Goal: Task Accomplishment & Management: Use online tool/utility

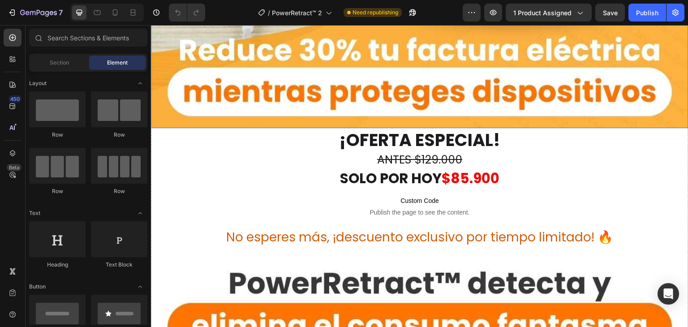
scroll to position [582, 0]
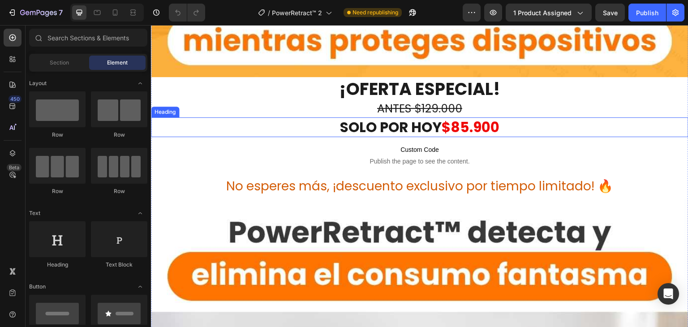
click at [472, 126] on strong "$85.900" at bounding box center [470, 127] width 58 height 20
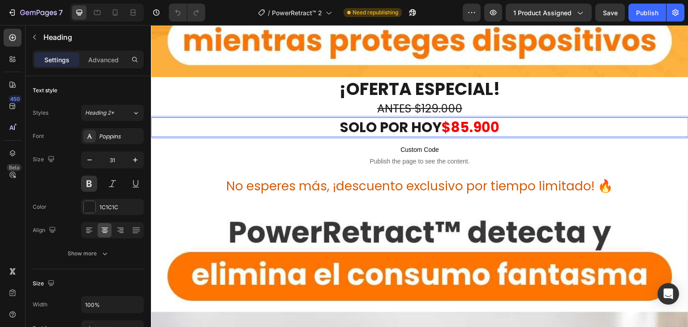
click at [471, 120] on strong "$85.900" at bounding box center [470, 127] width 58 height 20
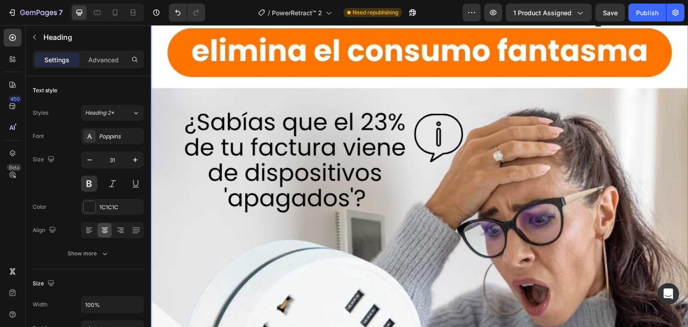
scroll to position [537, 0]
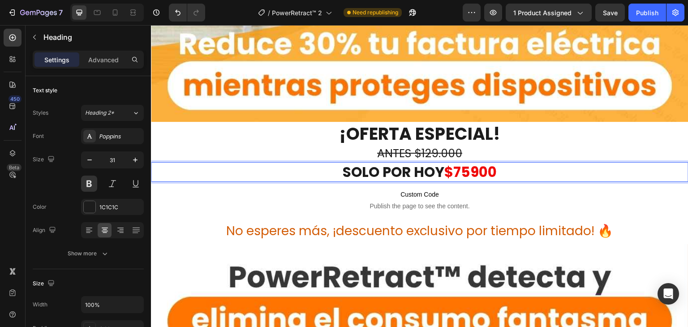
click at [470, 162] on strong "$75900" at bounding box center [470, 172] width 52 height 20
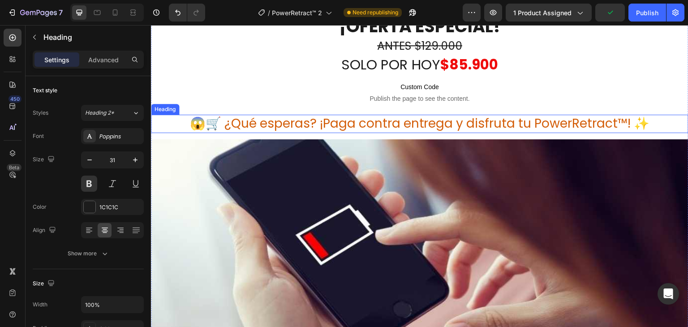
scroll to position [4252, 0]
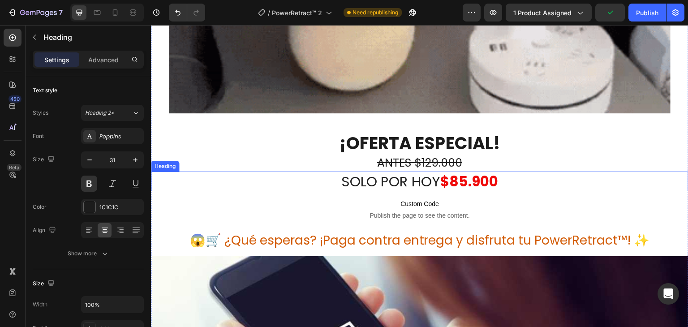
click at [456, 171] on strong "$85.900" at bounding box center [469, 181] width 58 height 20
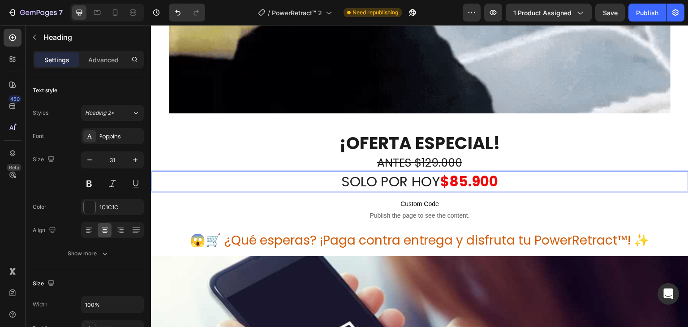
click at [465, 171] on strong "$85.900" at bounding box center [469, 181] width 58 height 20
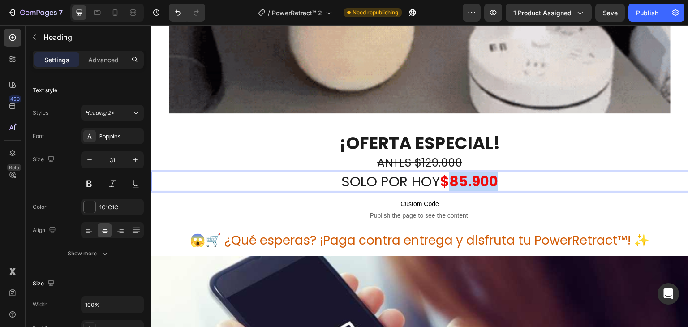
click at [465, 171] on strong "$85.900" at bounding box center [469, 181] width 58 height 20
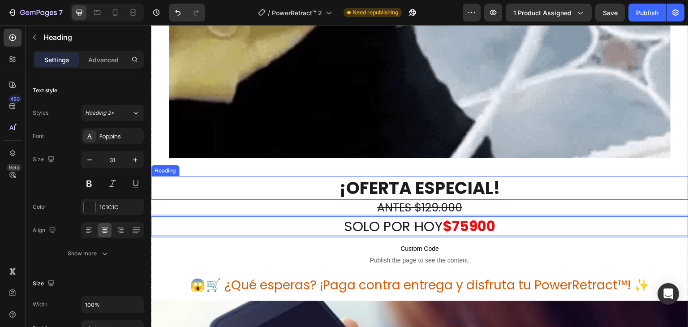
scroll to position [4208, 0]
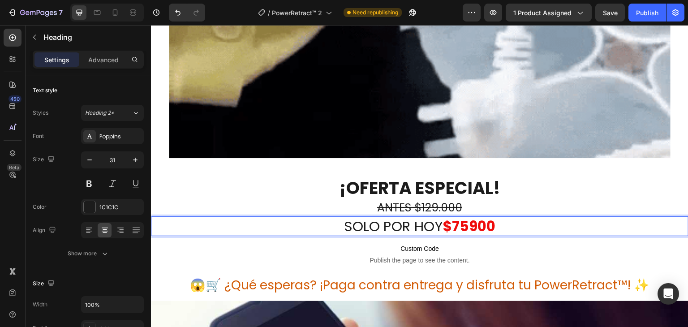
click at [468, 216] on strong "$75900" at bounding box center [469, 226] width 52 height 20
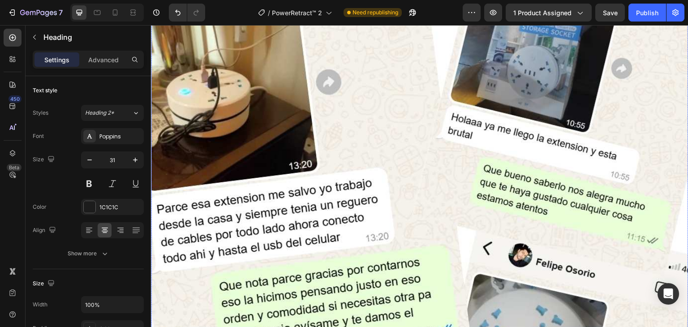
scroll to position [6625, 0]
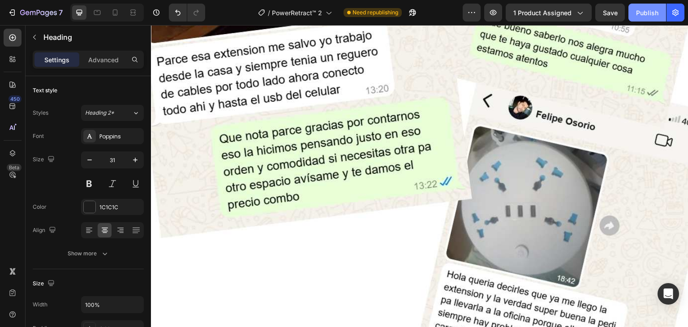
click at [652, 11] on div "Publish" at bounding box center [647, 12] width 22 height 9
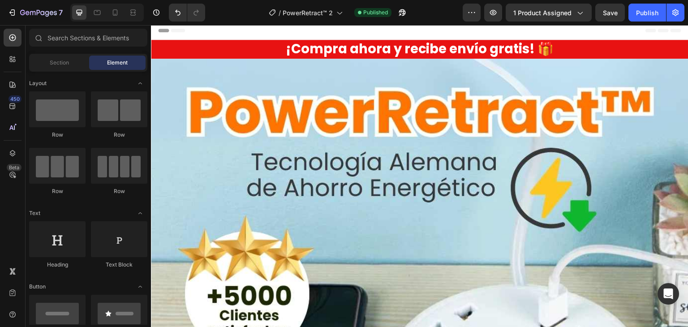
scroll to position [0, 0]
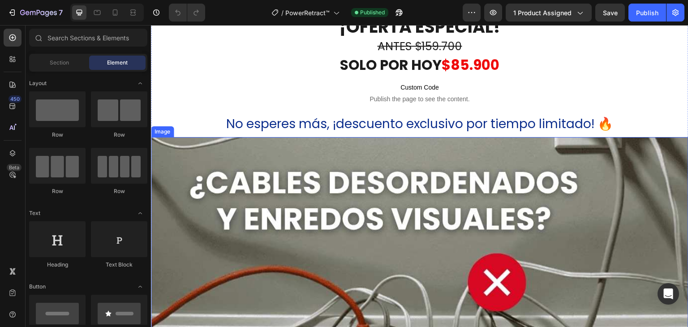
scroll to position [537, 0]
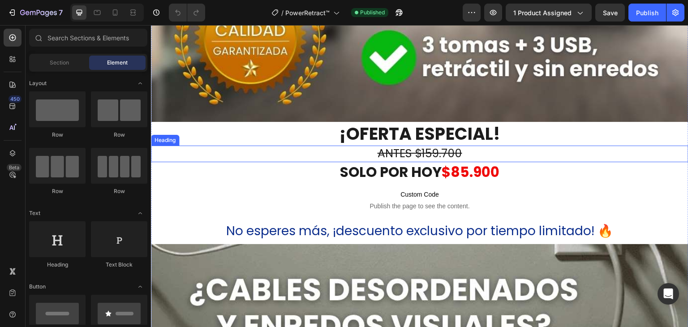
click at [461, 151] on h2 "ANTES $159.700" at bounding box center [419, 153] width 537 height 17
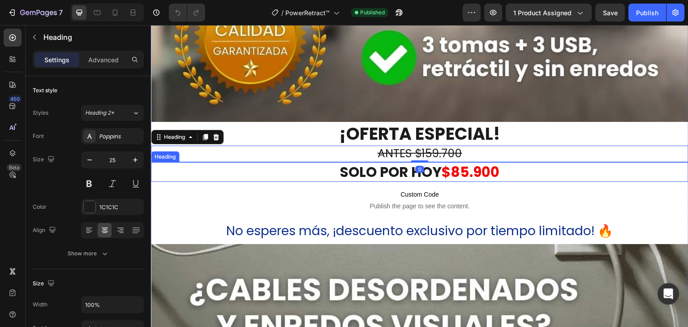
click at [443, 137] on h2 "¡OFERTA ESPECIAL!" at bounding box center [419, 134] width 537 height 24
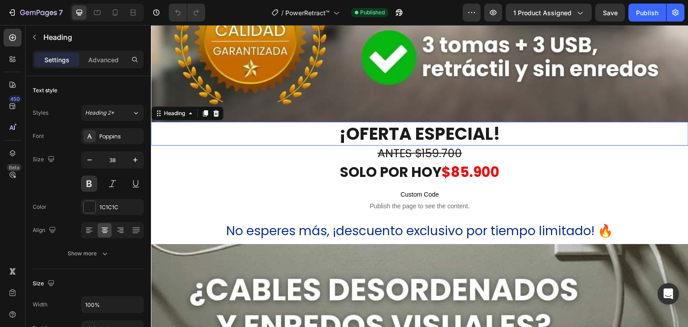
click at [443, 137] on h2 "¡OFERTA ESPECIAL!" at bounding box center [419, 134] width 537 height 24
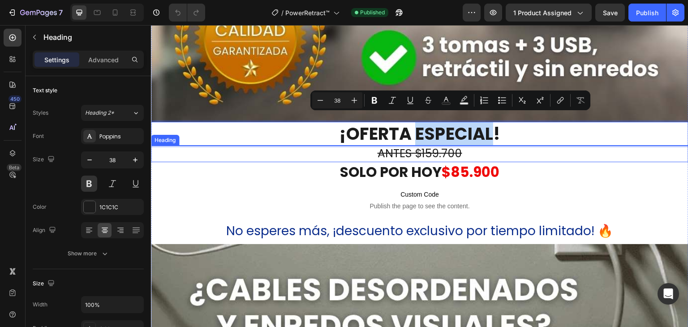
click at [451, 145] on s "ANTES $159.700" at bounding box center [419, 153] width 85 height 16
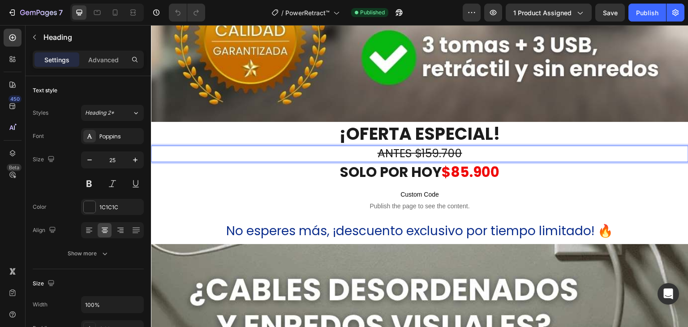
click at [456, 145] on s "ANTES $159.700" at bounding box center [419, 153] width 85 height 16
click at [446, 146] on s "ANTES $159.700" at bounding box center [419, 153] width 85 height 16
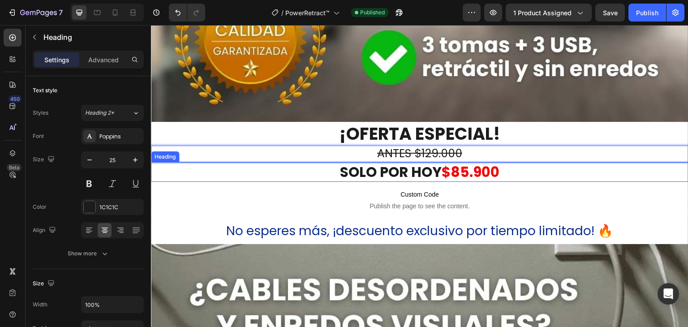
click at [468, 162] on strong "$85.900" at bounding box center [470, 172] width 58 height 20
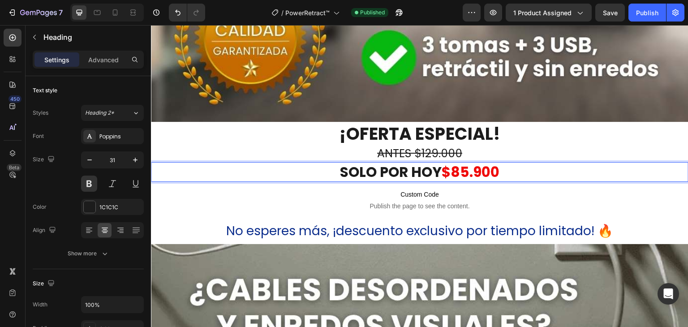
click at [470, 164] on strong "$85.900" at bounding box center [470, 172] width 58 height 20
click at [657, 15] on div "Publish" at bounding box center [647, 12] width 22 height 9
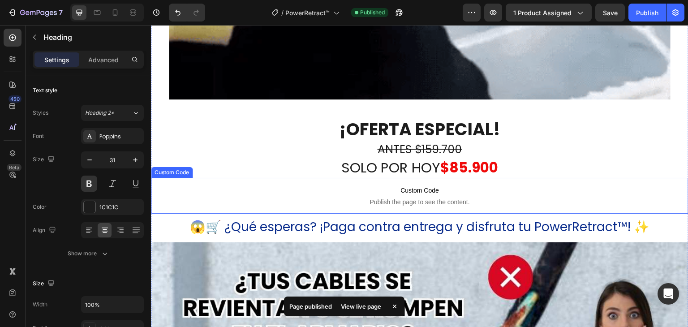
scroll to position [4073, 0]
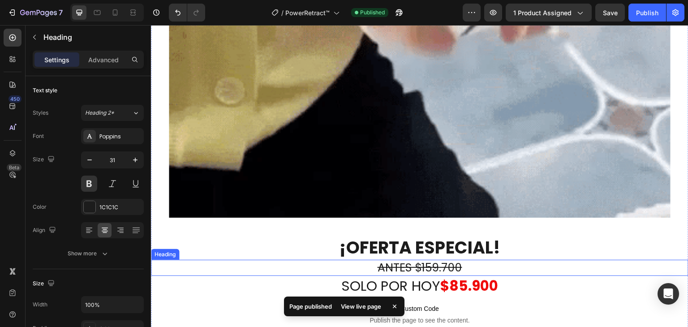
click at [444, 260] on s "ANTES $159.700" at bounding box center [419, 268] width 85 height 16
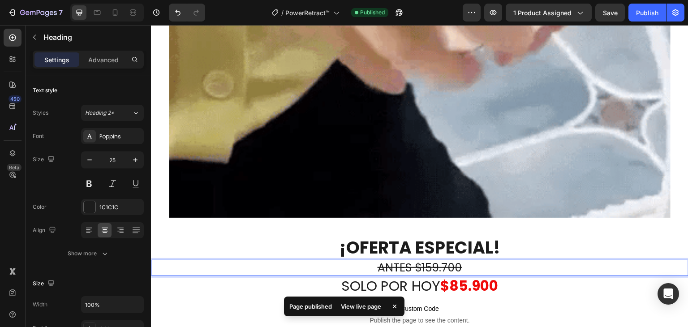
click at [451, 260] on s "ANTES $159.700" at bounding box center [419, 268] width 85 height 16
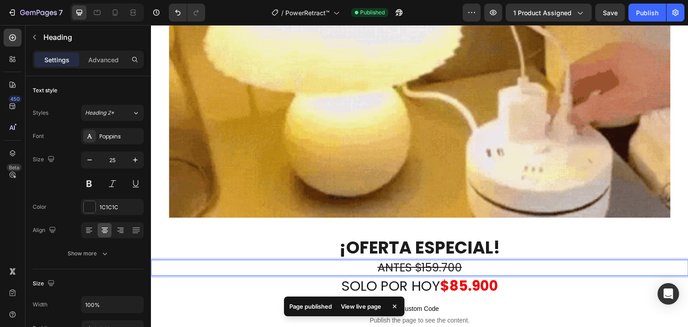
click at [451, 260] on s "ANTES $159.700" at bounding box center [419, 268] width 85 height 16
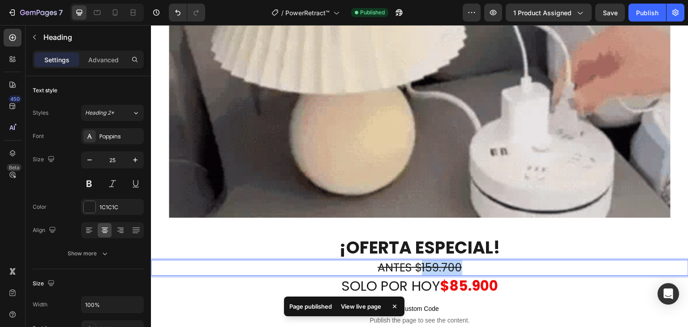
click at [451, 260] on s "ANTES $159.700" at bounding box center [419, 268] width 85 height 16
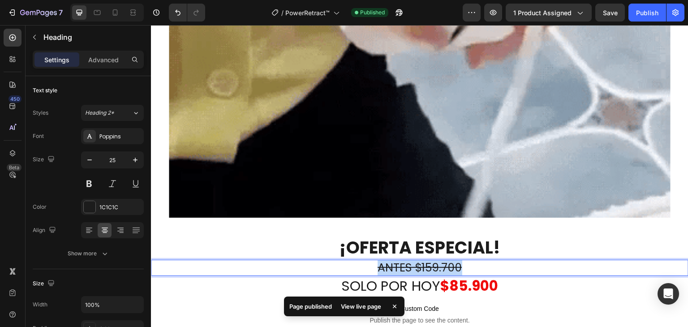
click at [451, 260] on s "ANTES $159.700" at bounding box center [419, 268] width 85 height 16
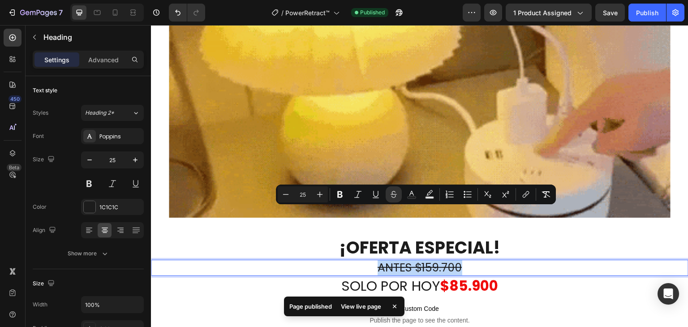
click at [460, 261] on p "ANTES $159.700" at bounding box center [419, 268] width 535 height 15
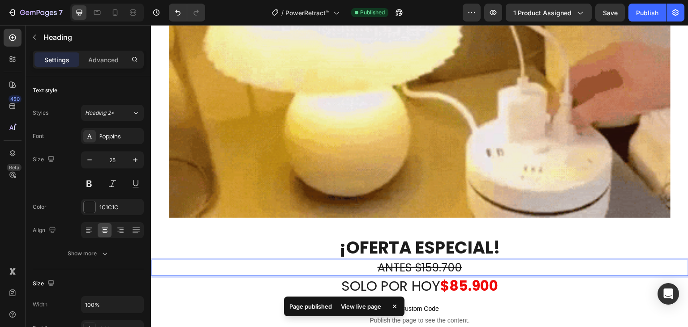
click at [460, 261] on p "ANTES $159.700" at bounding box center [419, 268] width 535 height 15
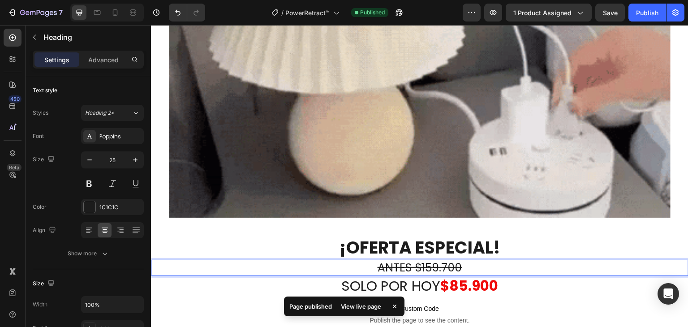
click at [452, 260] on s "ANTES $159.700" at bounding box center [419, 268] width 85 height 16
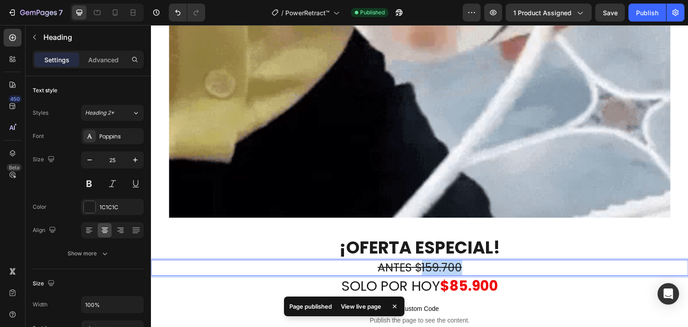
click at [452, 260] on s "ANTES $159.700" at bounding box center [419, 268] width 85 height 16
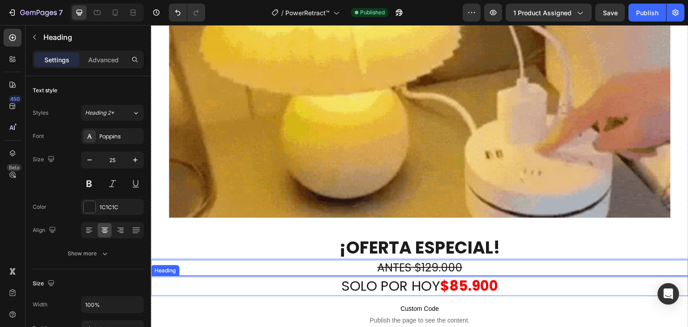
click at [463, 276] on strong "$85.900" at bounding box center [469, 286] width 58 height 20
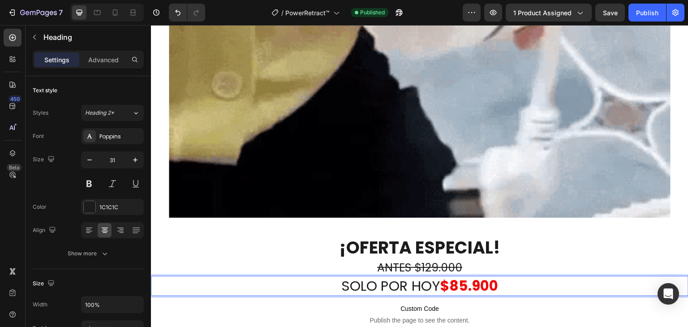
click at [456, 276] on strong "$85.900" at bounding box center [469, 286] width 58 height 20
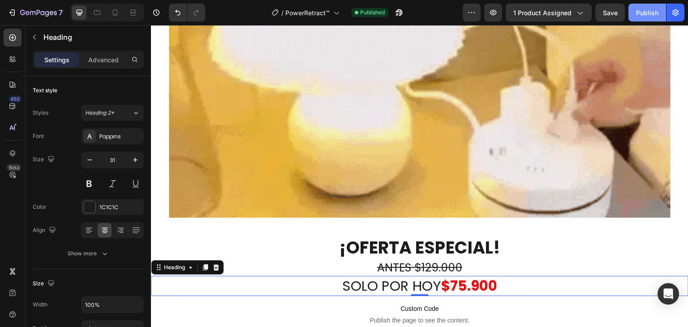
click at [654, 11] on div "Publish" at bounding box center [647, 12] width 22 height 9
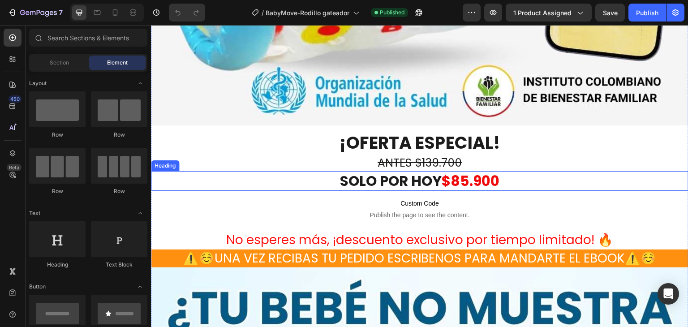
scroll to position [537, 0]
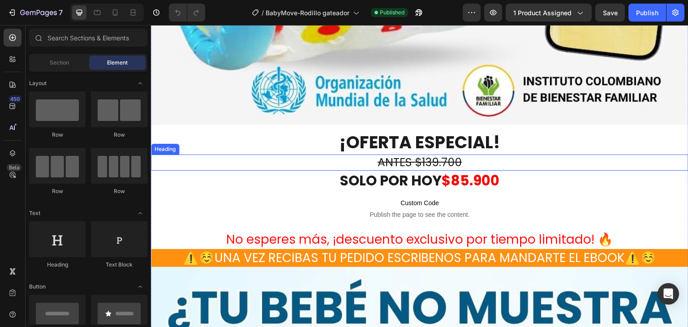
click at [430, 154] on s "ANTES $139.700" at bounding box center [419, 162] width 84 height 16
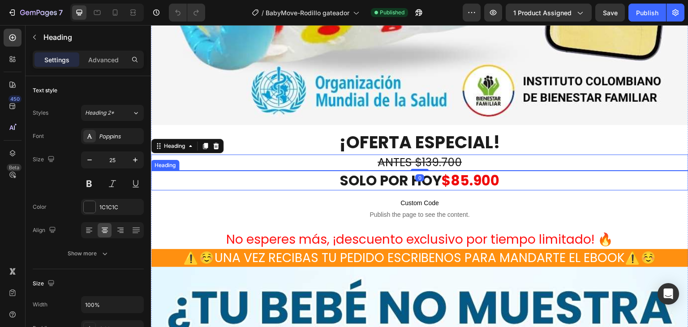
click at [469, 171] on strong "$85.900" at bounding box center [470, 181] width 58 height 20
click at [450, 154] on s "ANTES $139.700" at bounding box center [419, 162] width 84 height 16
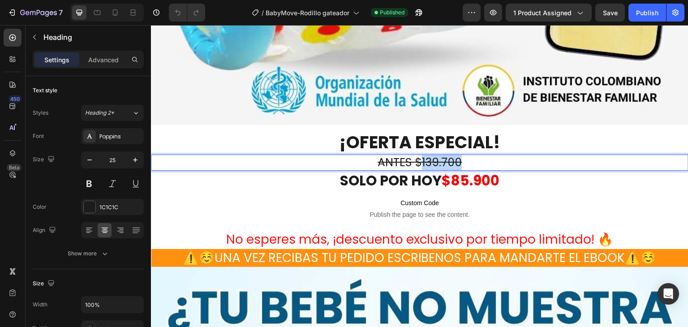
click at [443, 154] on s "ANTES $139.700" at bounding box center [419, 162] width 84 height 16
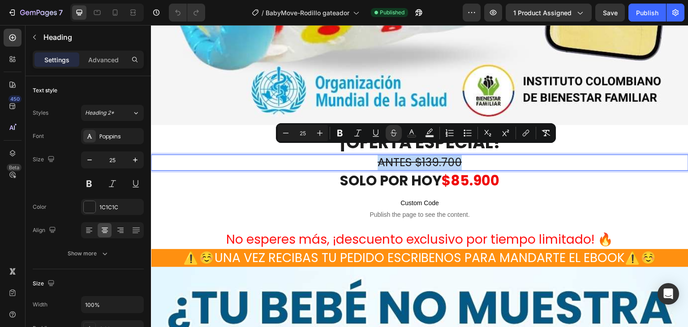
click at [443, 154] on s "ANTES $139.700" at bounding box center [419, 162] width 84 height 16
click at [447, 154] on s "ANTES $139.700" at bounding box center [419, 162] width 84 height 16
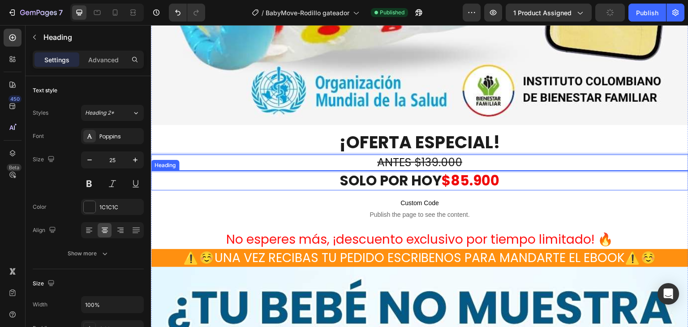
click at [461, 171] on strong "$85.900" at bounding box center [470, 181] width 58 height 20
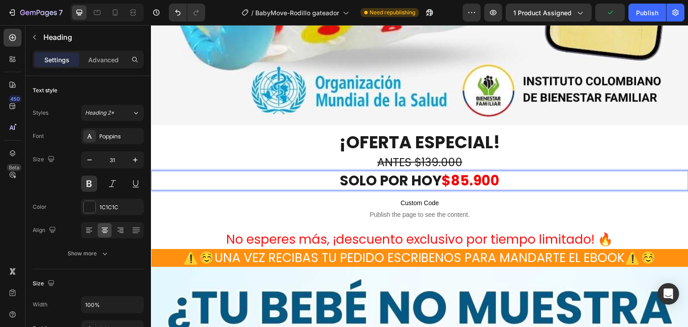
click at [464, 171] on strong "$85.900" at bounding box center [470, 181] width 58 height 20
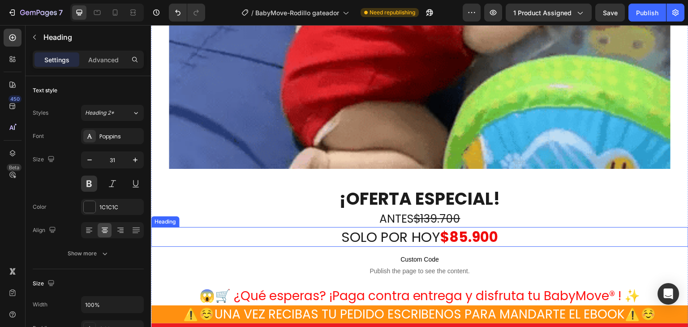
scroll to position [4163, 0]
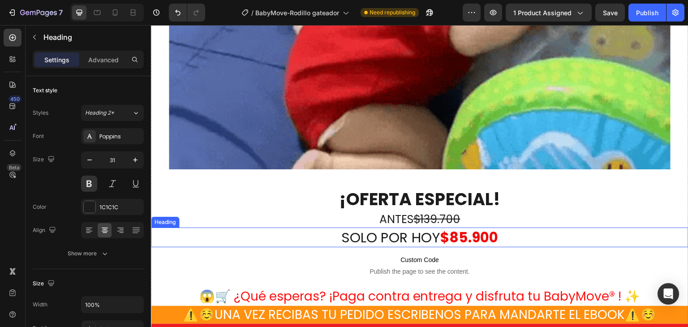
click at [457, 227] on strong "$85.900" at bounding box center [469, 237] width 58 height 20
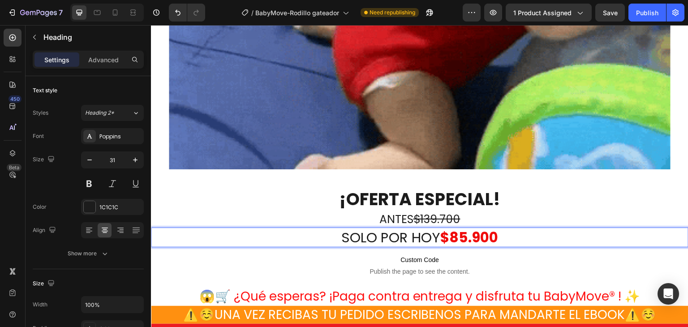
click at [461, 227] on strong "$85.900" at bounding box center [469, 237] width 58 height 20
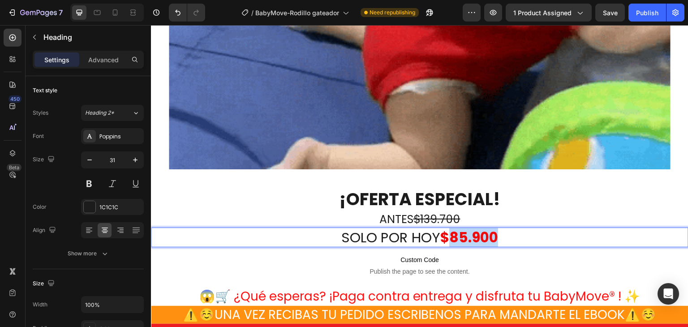
click at [461, 227] on strong "$85.900" at bounding box center [469, 237] width 58 height 20
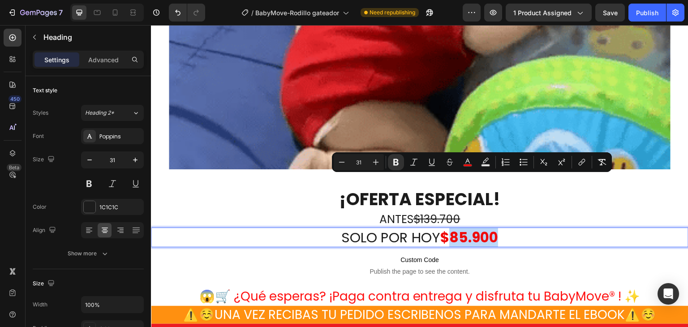
click at [465, 227] on strong "$85.900" at bounding box center [469, 237] width 58 height 20
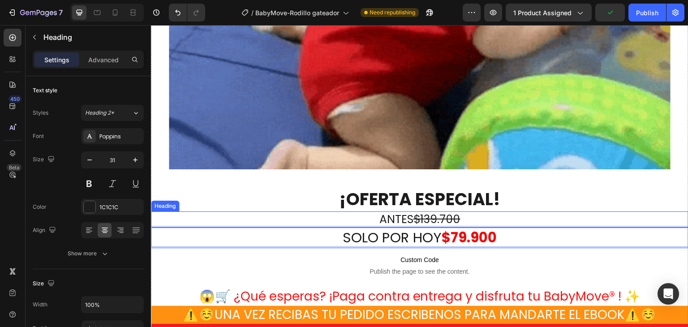
click at [441, 211] on s "$139.700" at bounding box center [436, 219] width 47 height 16
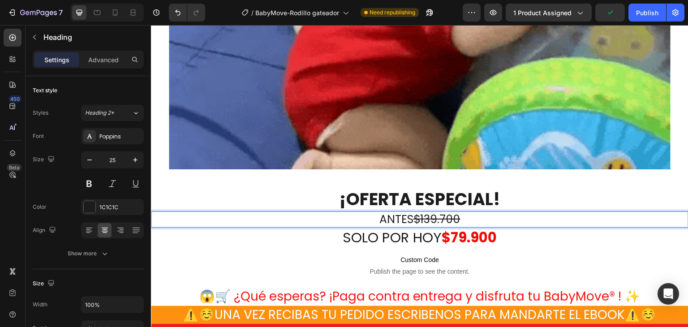
click at [448, 211] on s "$139.700" at bounding box center [436, 219] width 47 height 16
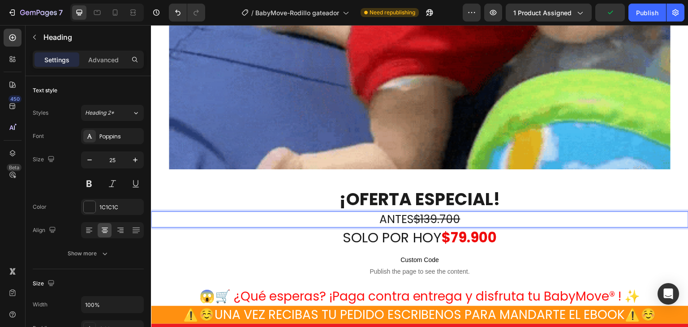
click at [444, 211] on s "$139.700" at bounding box center [436, 219] width 47 height 16
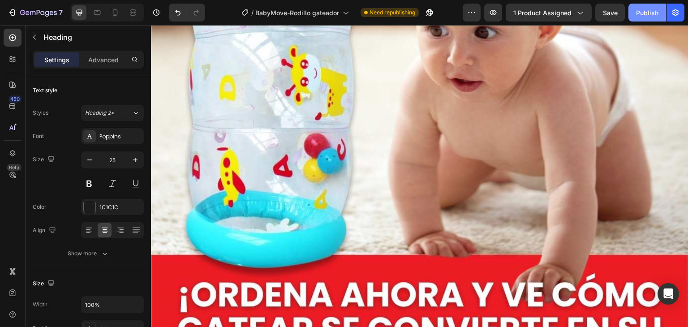
drag, startPoint x: 637, startPoint y: 11, endPoint x: 636, endPoint y: 16, distance: 4.8
click at [637, 11] on div "Publish" at bounding box center [647, 12] width 22 height 9
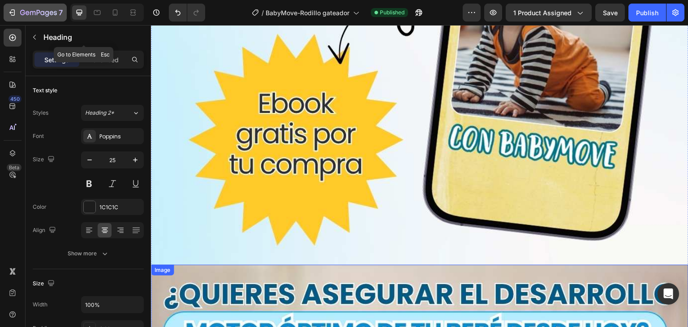
scroll to position [4812, 0]
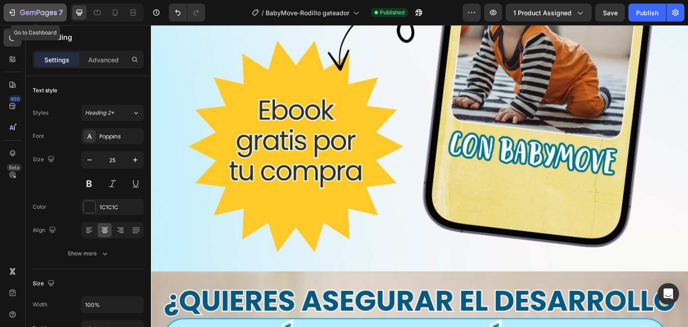
click at [8, 13] on icon "button" at bounding box center [12, 12] width 9 height 9
